Goal: Information Seeking & Learning: Compare options

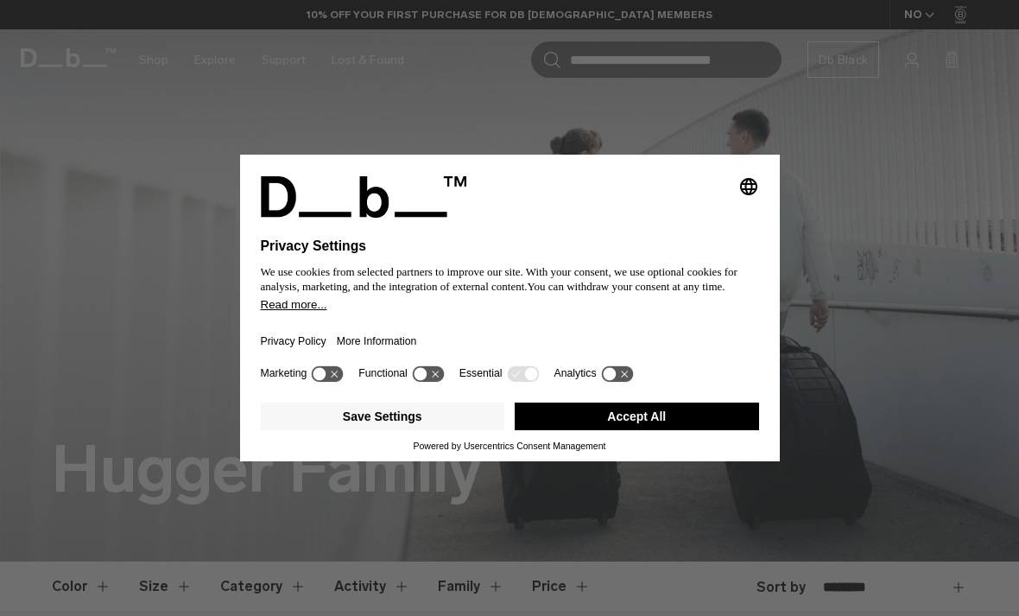
click at [713, 428] on button "Accept All" at bounding box center [637, 416] width 244 height 28
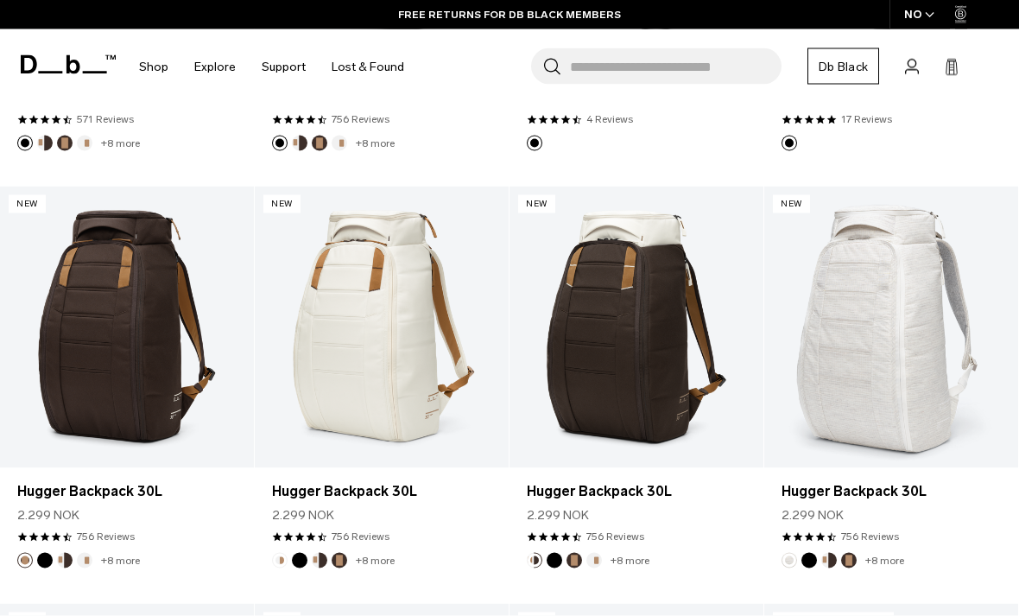
scroll to position [1263, 0]
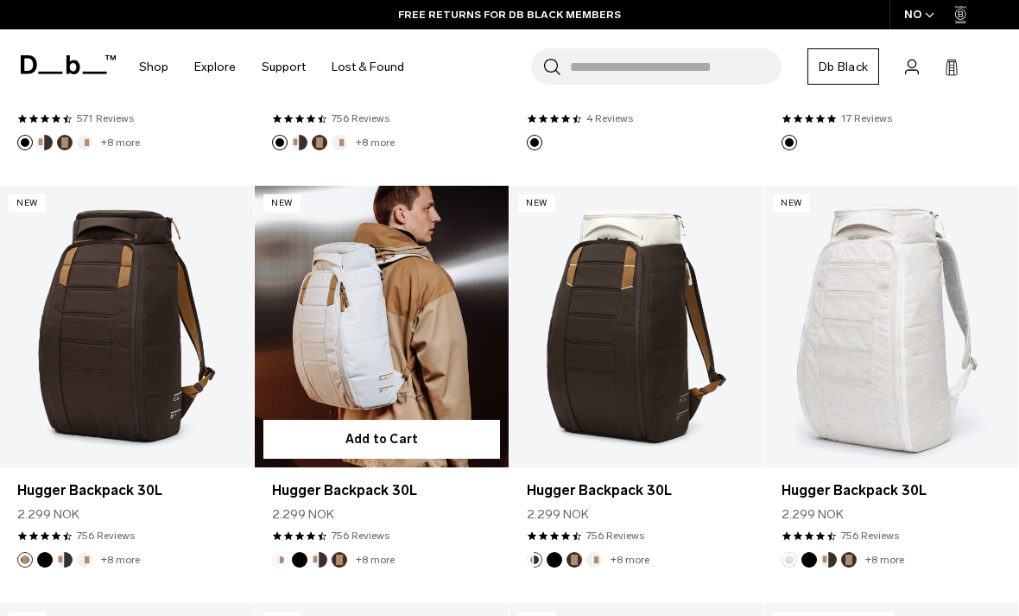
click at [307, 371] on link "Hugger Backpack 30L" at bounding box center [382, 327] width 254 height 282
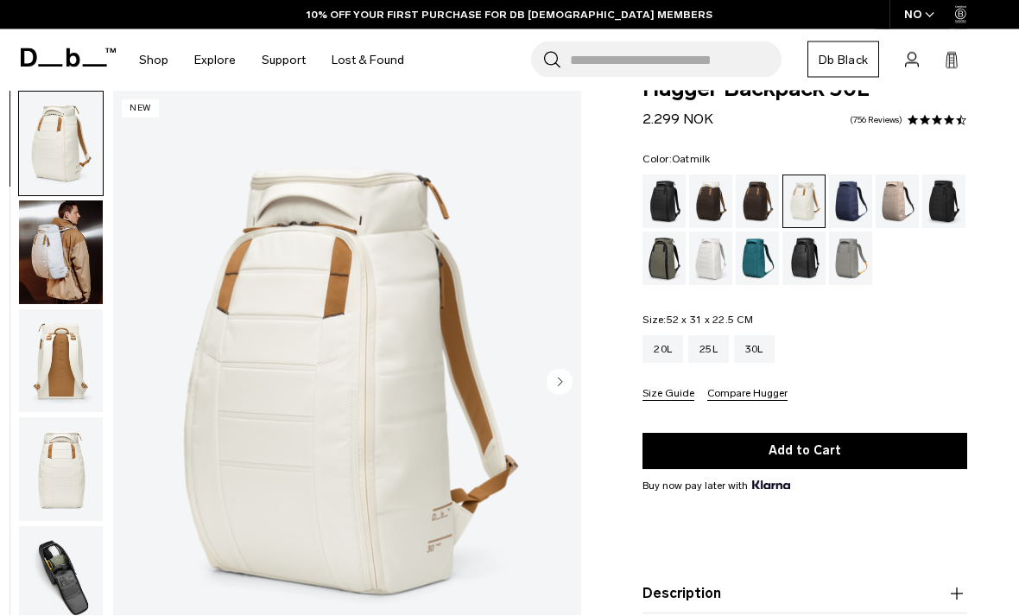
scroll to position [38, 0]
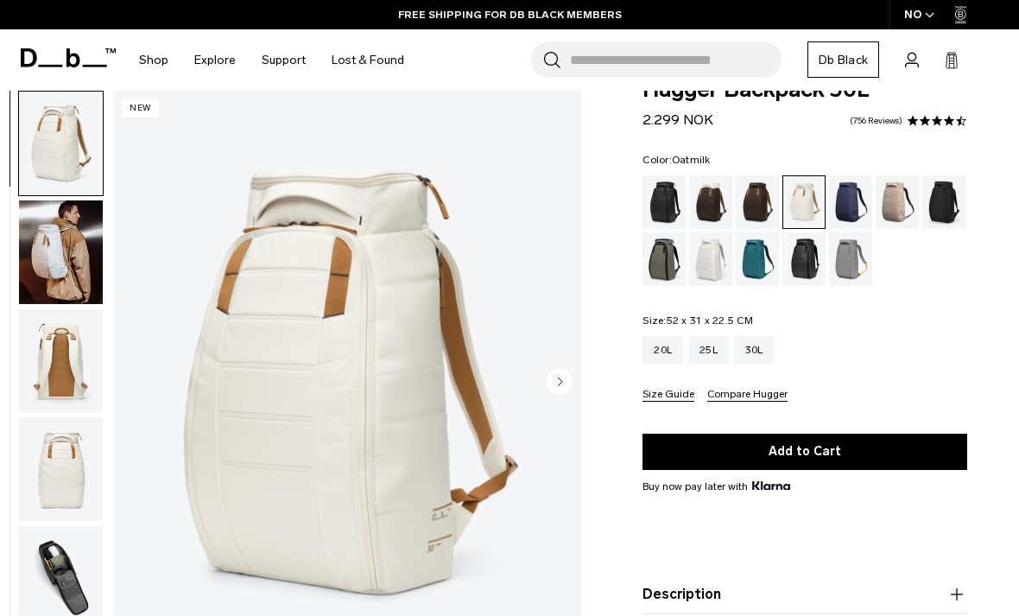
click at [548, 379] on circle "Next slide" at bounding box center [560, 381] width 26 height 26
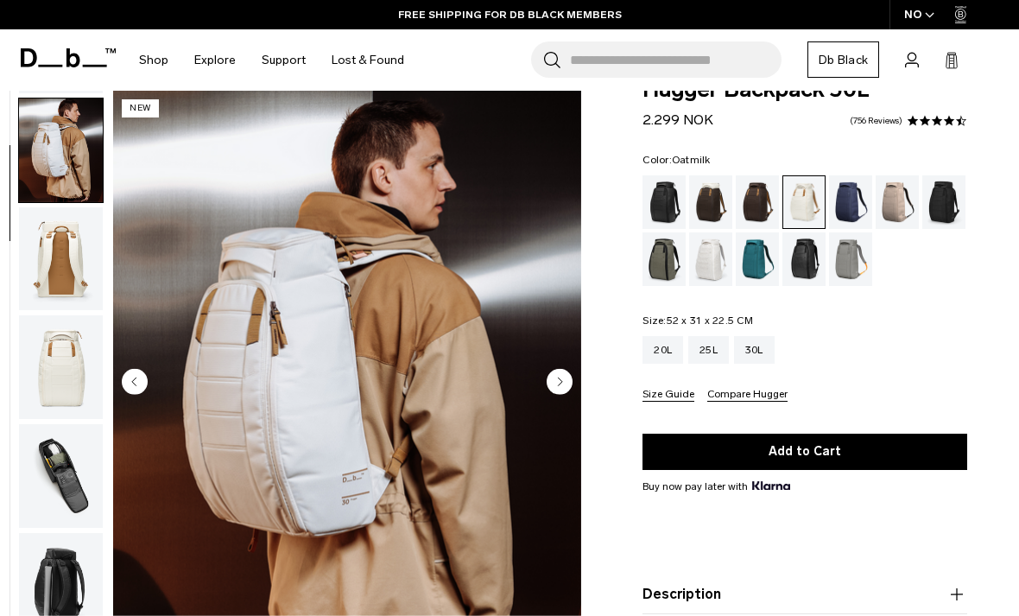
scroll to position [110, 0]
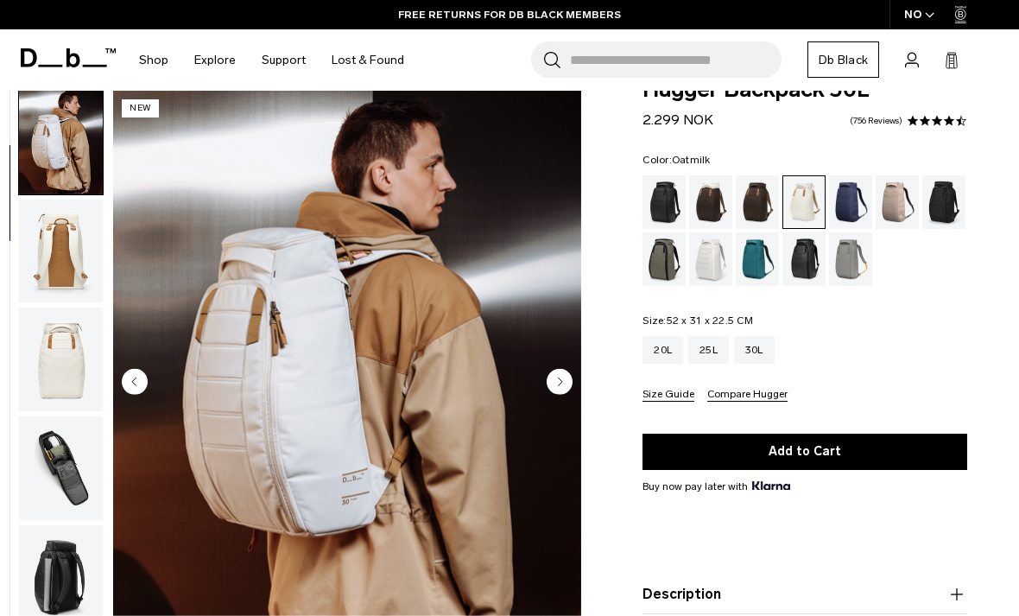
click at [576, 373] on img "2 / 10" at bounding box center [347, 383] width 468 height 585
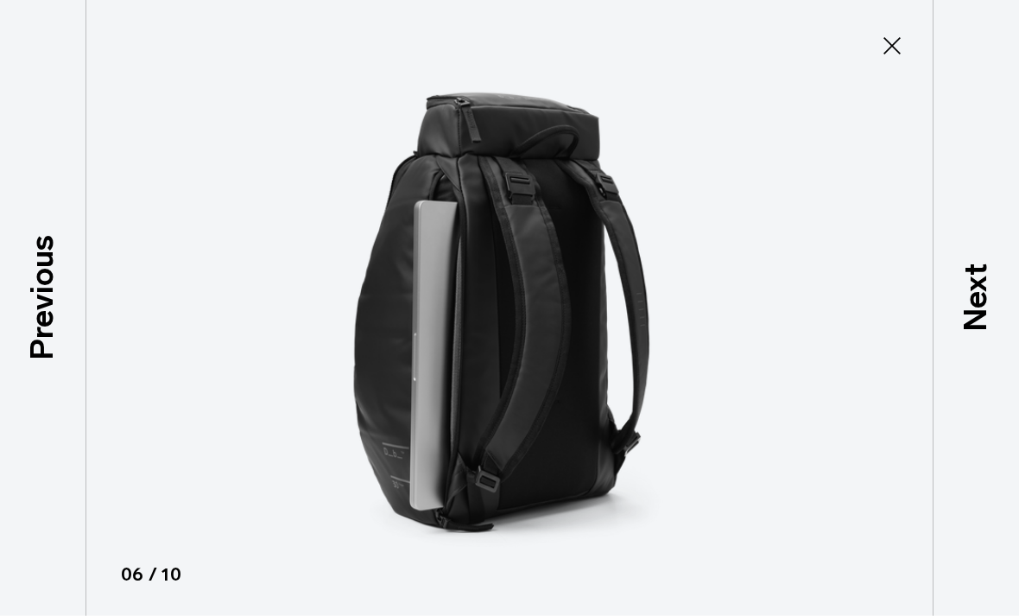
click at [886, 62] on button "Close" at bounding box center [892, 46] width 57 height 36
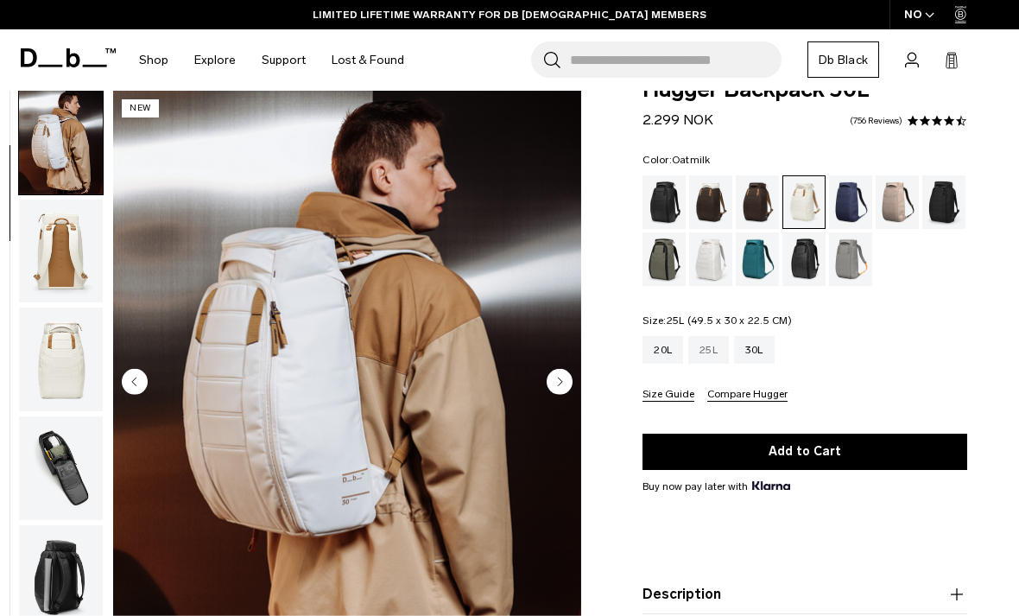
click at [713, 339] on div "25L" at bounding box center [708, 350] width 41 height 28
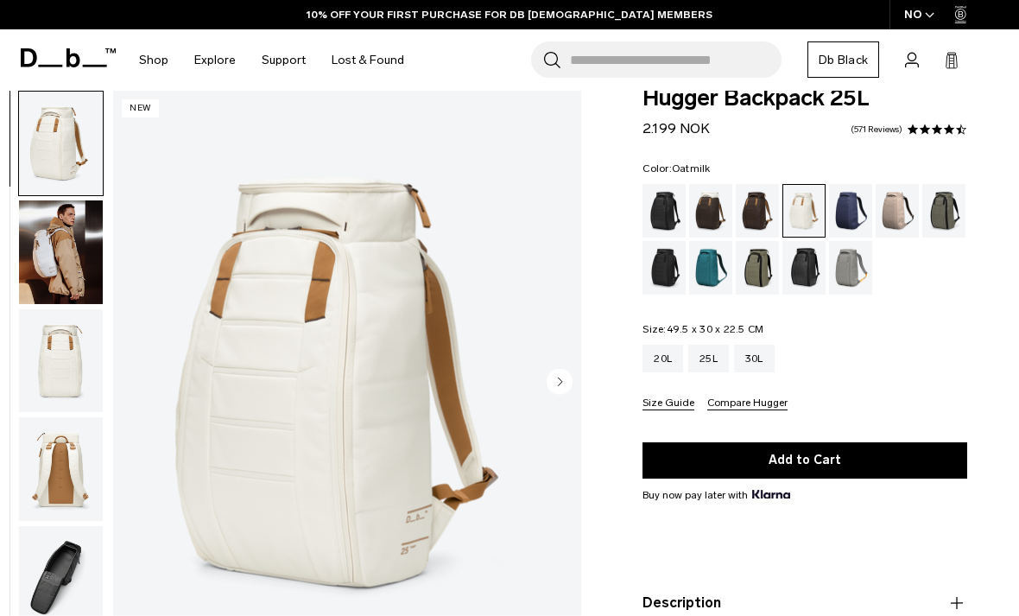
scroll to position [89, 0]
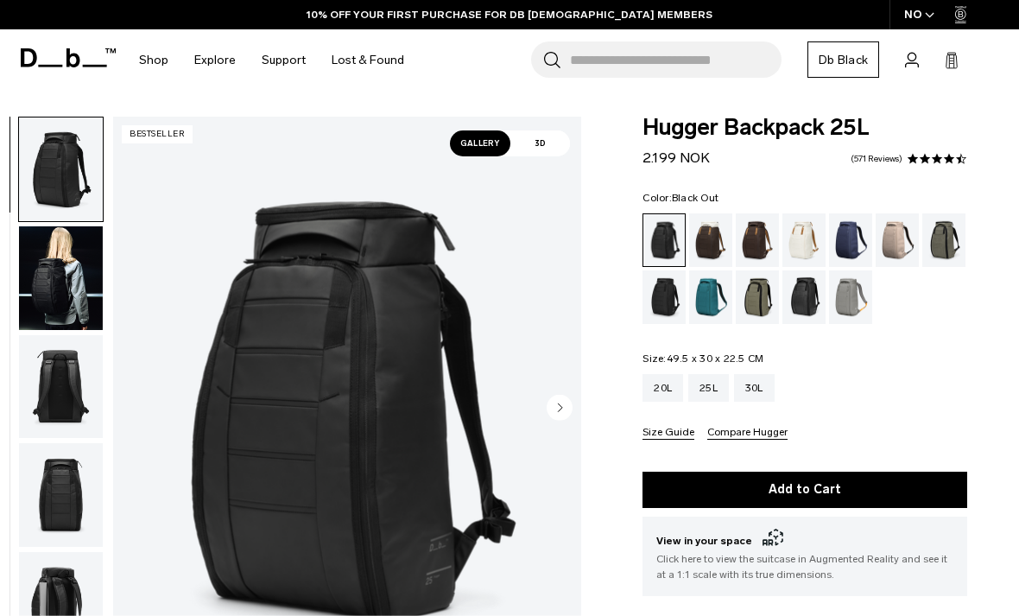
click at [0, 14] on div "10% OFF YOUR FIRST PURCHASE FOR DB [DEMOGRAPHIC_DATA] MEMBERS" at bounding box center [509, 14] width 1019 height 29
click at [721, 231] on div "Cappuccino" at bounding box center [711, 240] width 44 height 54
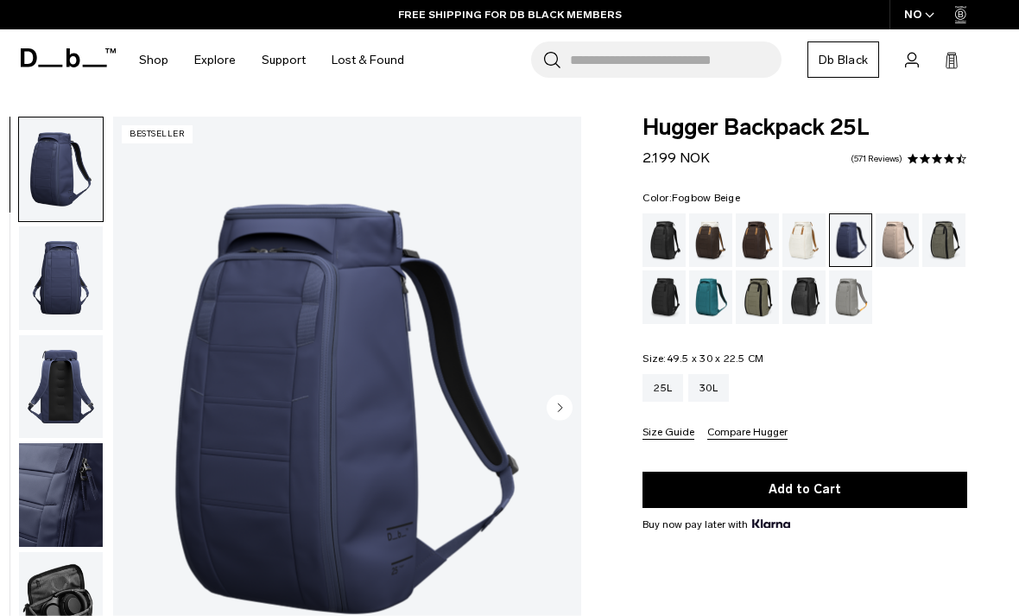
click at [886, 233] on div "Fogbow Beige" at bounding box center [898, 240] width 44 height 54
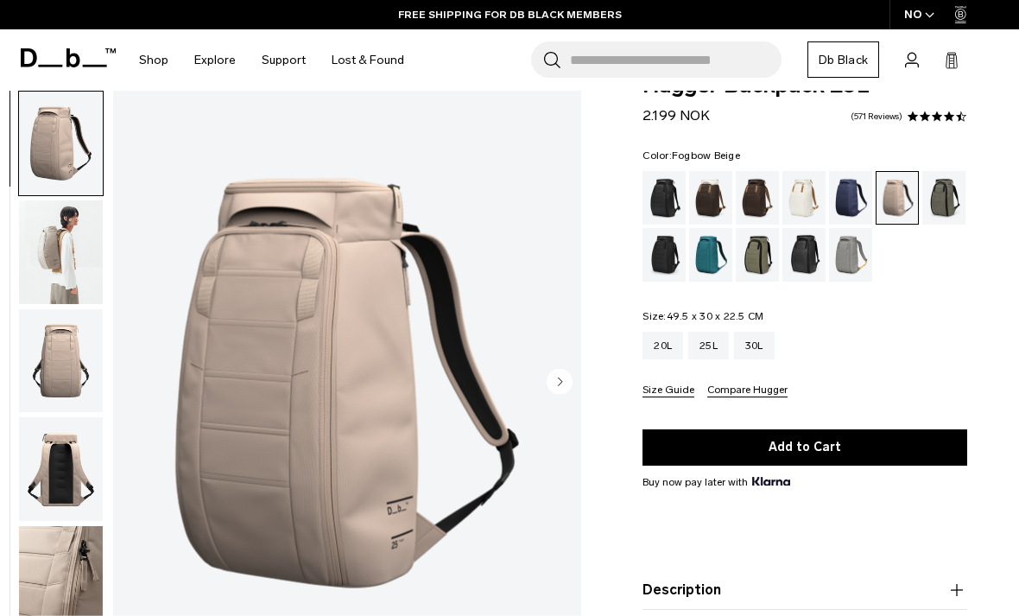
scroll to position [46, 0]
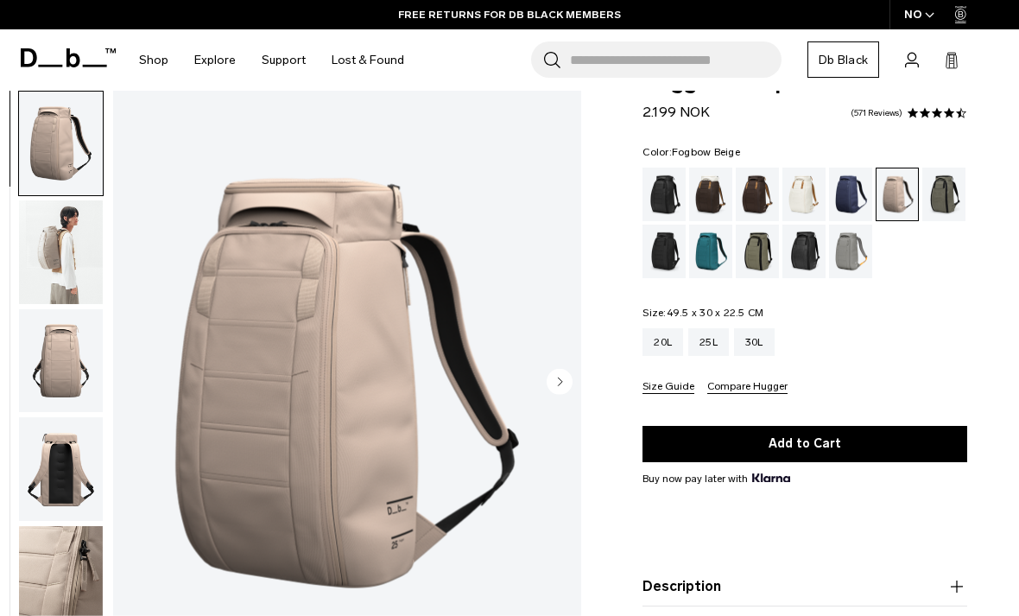
click at [942, 208] on div "Forest Green" at bounding box center [944, 195] width 44 height 54
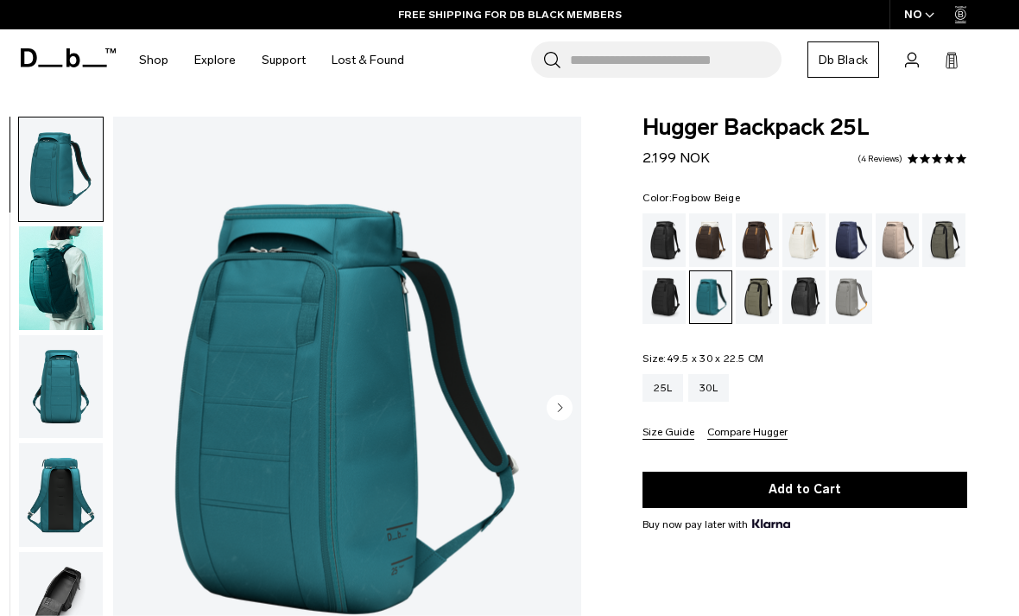
click at [908, 235] on div "Fogbow Beige" at bounding box center [898, 240] width 44 height 54
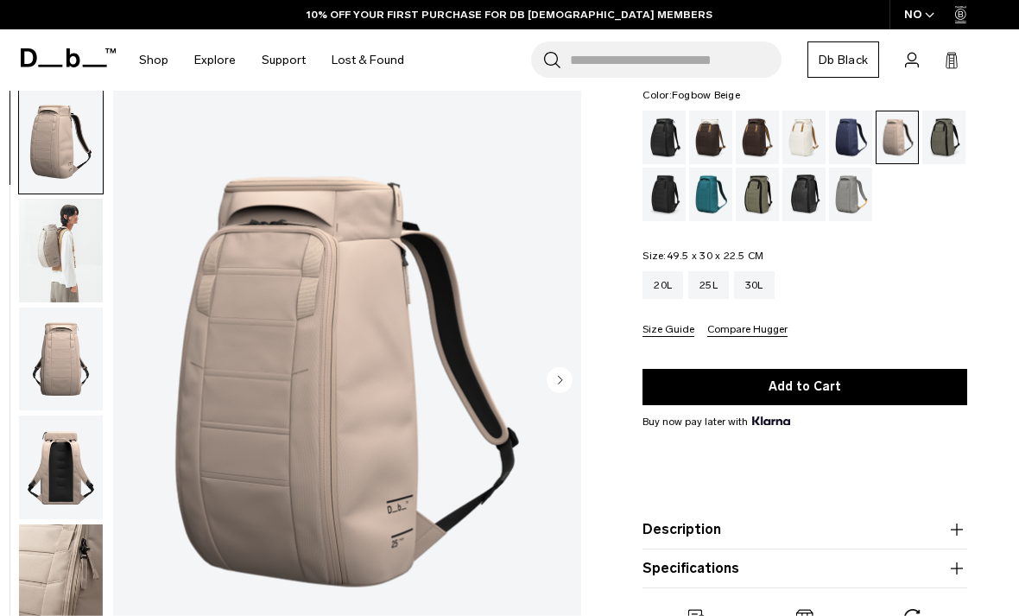
scroll to position [87, 0]
